Goal: Transaction & Acquisition: Purchase product/service

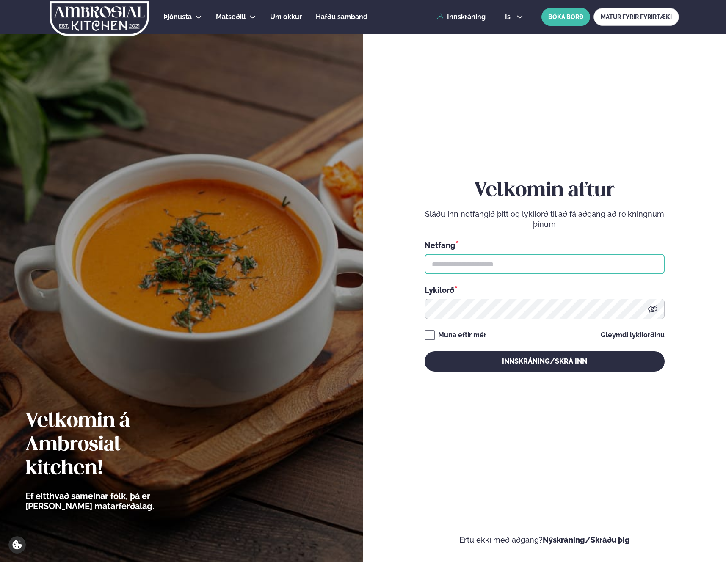
click at [487, 266] on input "text" at bounding box center [545, 264] width 240 height 20
type input "**********"
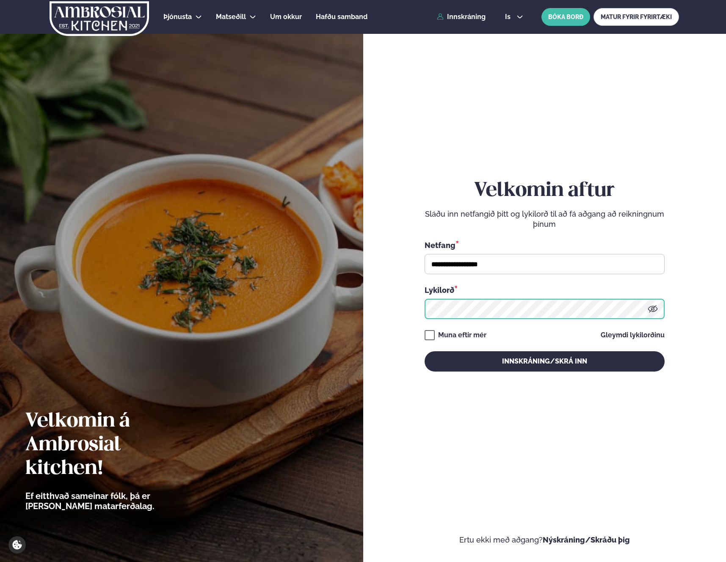
click at [425, 351] on button "Innskráning/Skrá inn" at bounding box center [545, 361] width 240 height 20
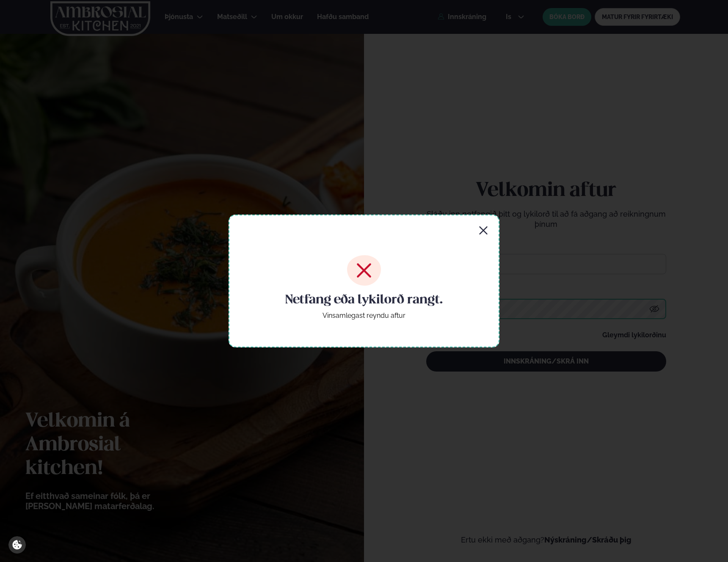
click at [426, 351] on button "Innskráning/Skrá inn" at bounding box center [546, 361] width 240 height 20
click at [477, 238] on div "Netfang eða lykilorð rangt. Vinsamlegast reyndu aftur" at bounding box center [364, 281] width 271 height 133
click at [478, 232] on icon "button" at bounding box center [483, 231] width 10 height 10
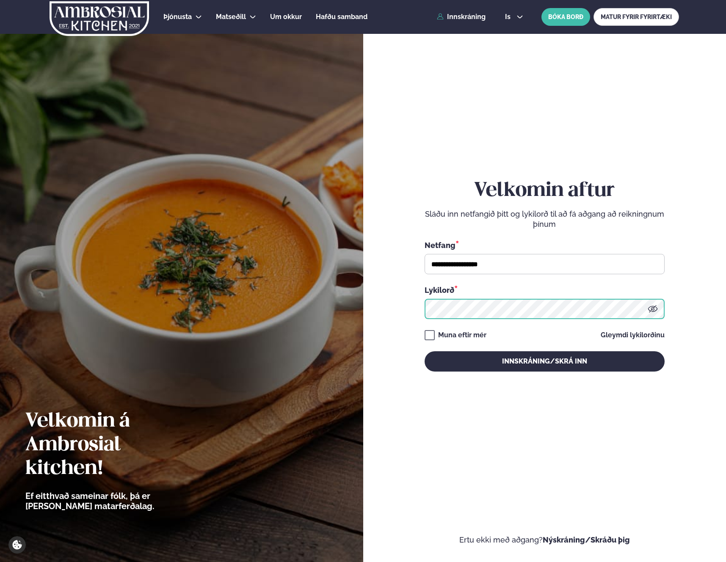
click at [315, 309] on div "**********" at bounding box center [363, 281] width 726 height 562
click at [425, 351] on button "Innskráning/Skrá inn" at bounding box center [545, 361] width 240 height 20
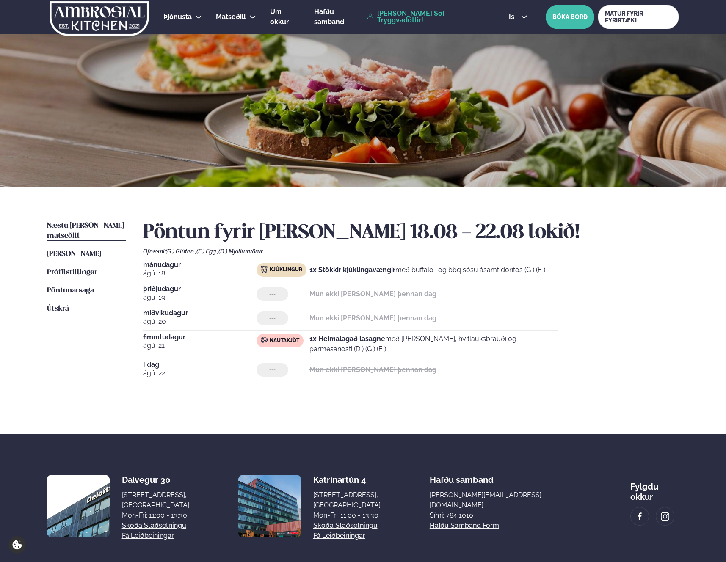
click at [100, 226] on span "Næstu [PERSON_NAME] matseðill" at bounding box center [85, 230] width 77 height 17
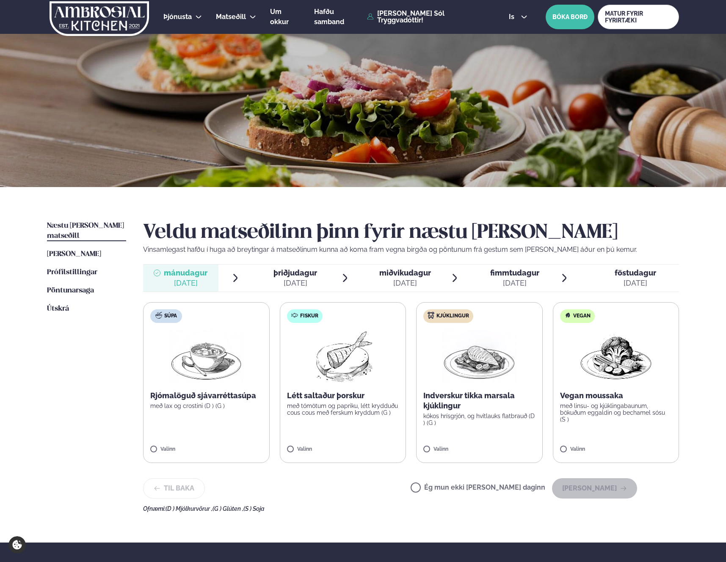
click at [503, 400] on p "Indverskur tikka marsala kjúklingur" at bounding box center [479, 401] width 112 height 20
click at [459, 391] on p "Indverskur tikka marsala kjúklingur" at bounding box center [479, 401] width 112 height 20
click at [484, 351] on img at bounding box center [479, 357] width 75 height 54
click at [615, 492] on button "[PERSON_NAME]" at bounding box center [594, 488] width 85 height 20
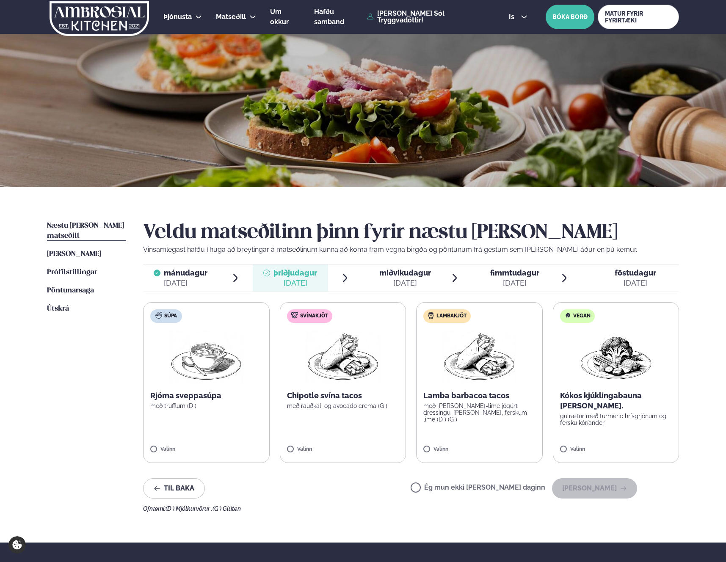
click at [401, 285] on div "[DATE]" at bounding box center [405, 283] width 52 height 10
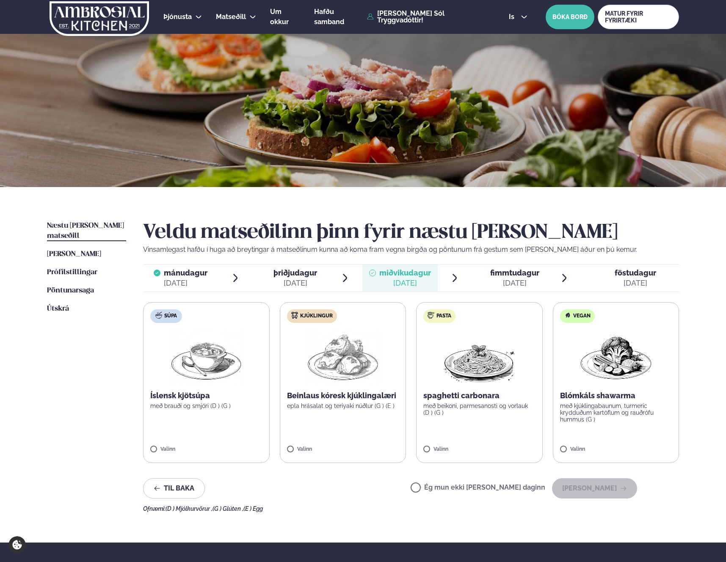
drag, startPoint x: 500, startPoint y: 282, endPoint x: 504, endPoint y: 282, distance: 4.7
click at [500, 282] on div "[DATE]" at bounding box center [514, 283] width 49 height 10
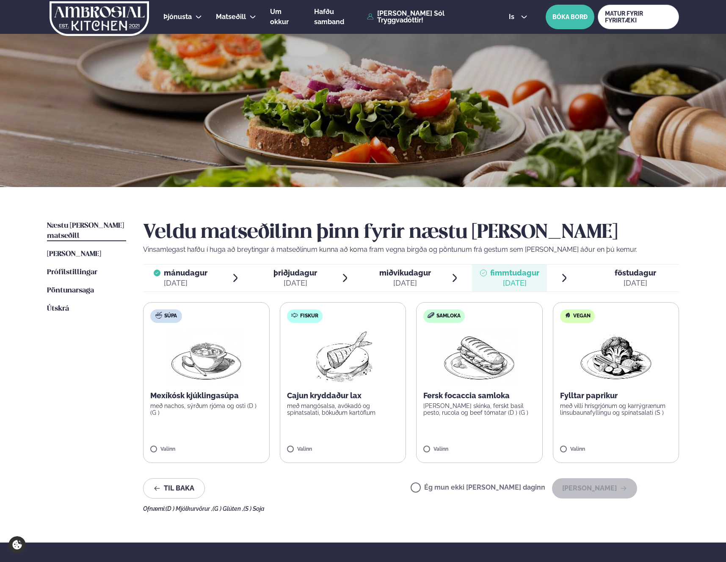
click at [611, 276] on div at bounding box center [608, 278] width 7 height 20
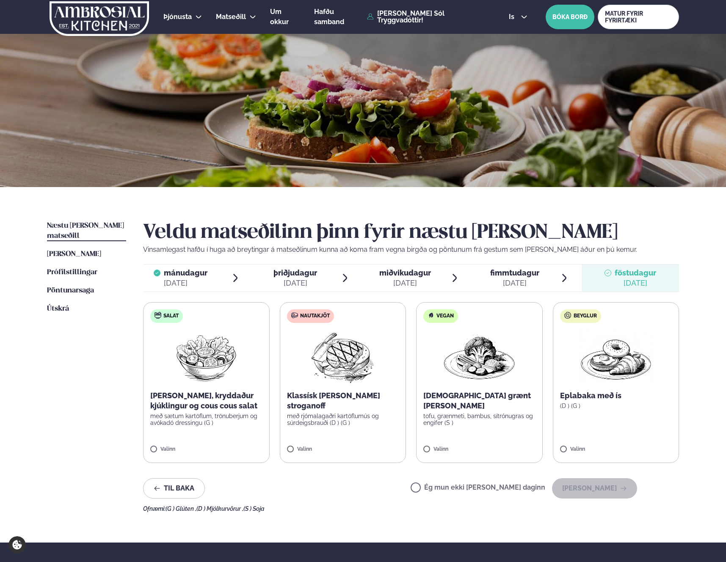
click at [513, 266] on span "fimmtudagur fim. [DATE]" at bounding box center [509, 278] width 75 height 27
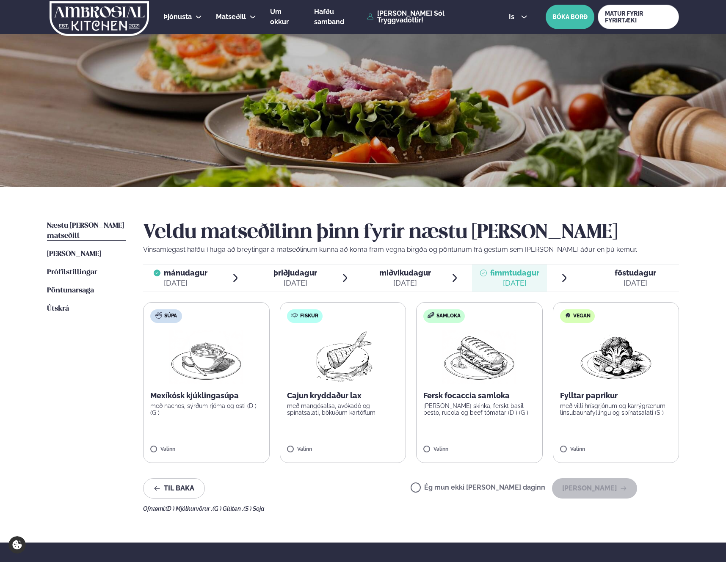
click at [436, 279] on span "miðvikudagur mið. [DATE]" at bounding box center [399, 278] width 75 height 27
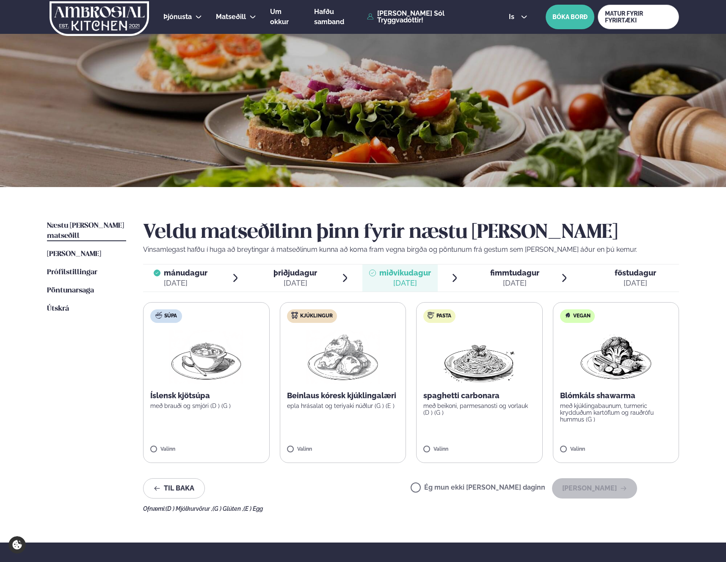
click at [289, 279] on div "[DATE]" at bounding box center [296, 283] width 44 height 10
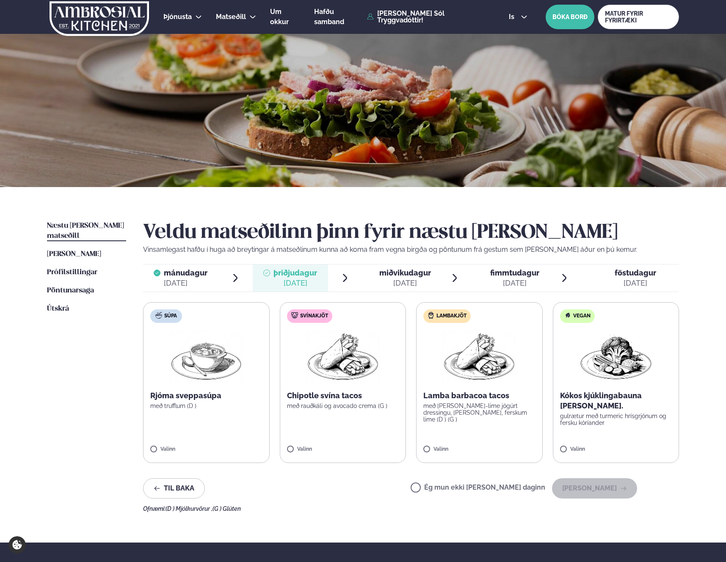
click at [177, 364] on img at bounding box center [206, 357] width 75 height 54
click at [416, 274] on span "miðvikudagur" at bounding box center [405, 272] width 52 height 9
